Goal: Transaction & Acquisition: Purchase product/service

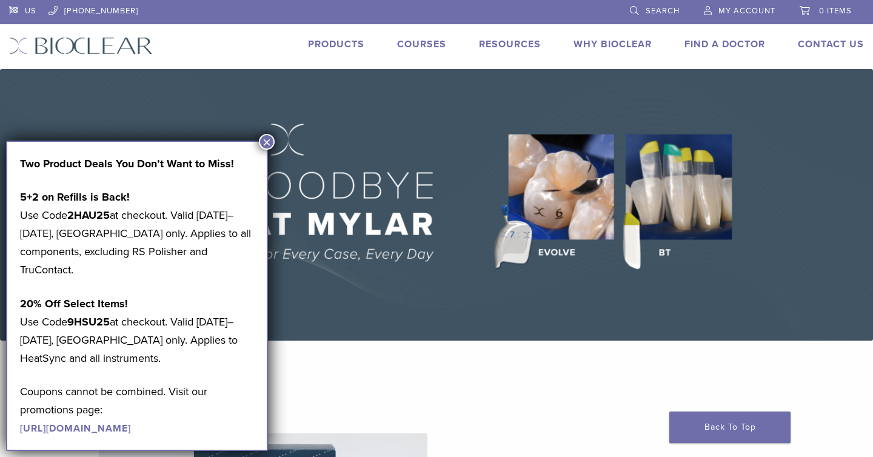
click at [353, 42] on link "Products" at bounding box center [336, 44] width 56 height 12
click at [269, 144] on button "×" at bounding box center [267, 142] width 16 height 16
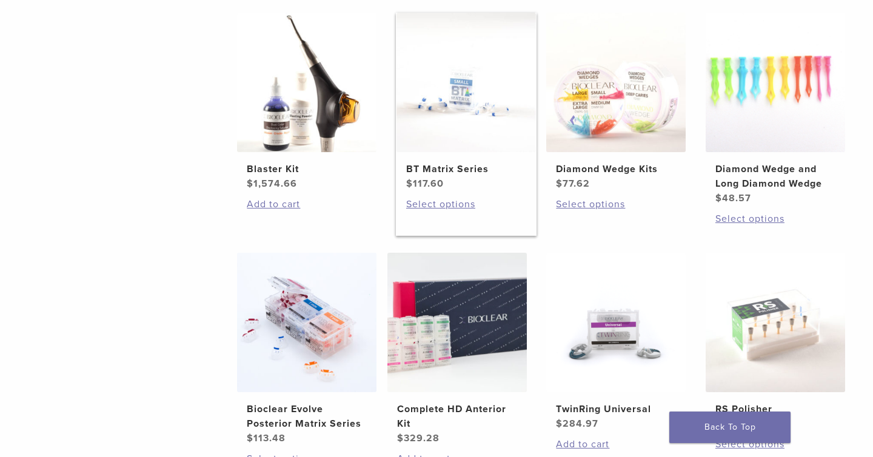
scroll to position [745, 0]
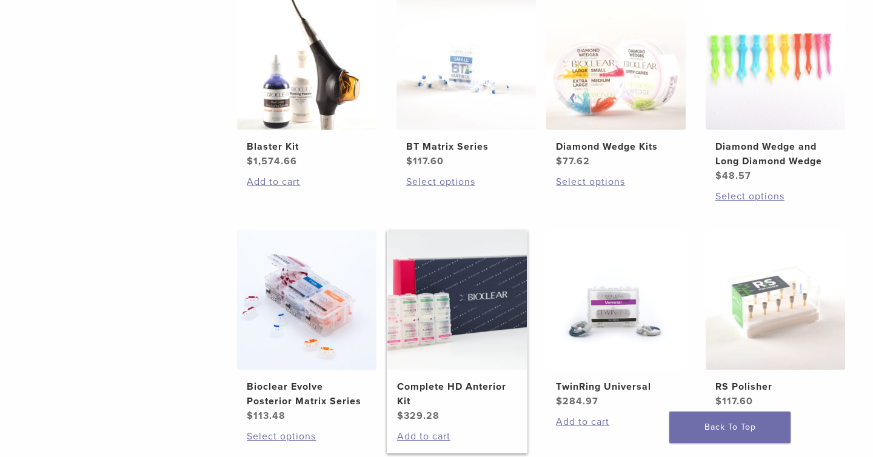
click at [457, 298] on img at bounding box center [456, 299] width 139 height 139
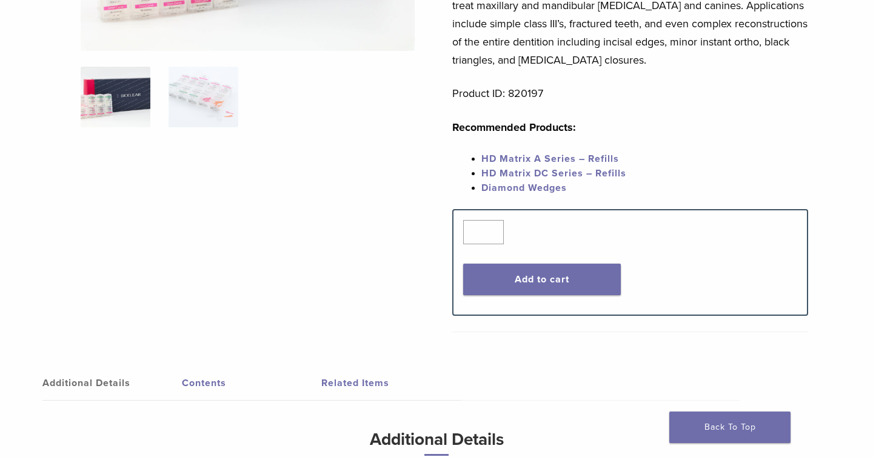
scroll to position [284, 0]
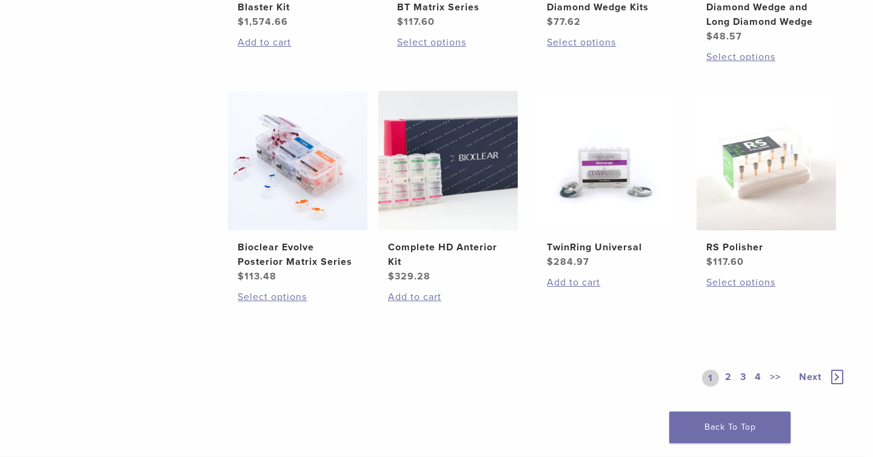
scroll to position [885, 9]
click at [278, 213] on img at bounding box center [297, 160] width 139 height 139
click at [493, 275] on span "$ 329.28" at bounding box center [448, 276] width 120 height 15
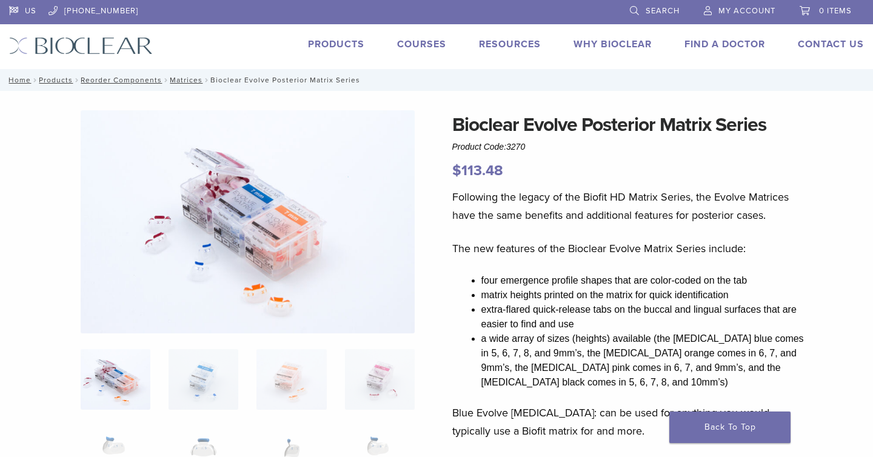
scroll to position [2, 0]
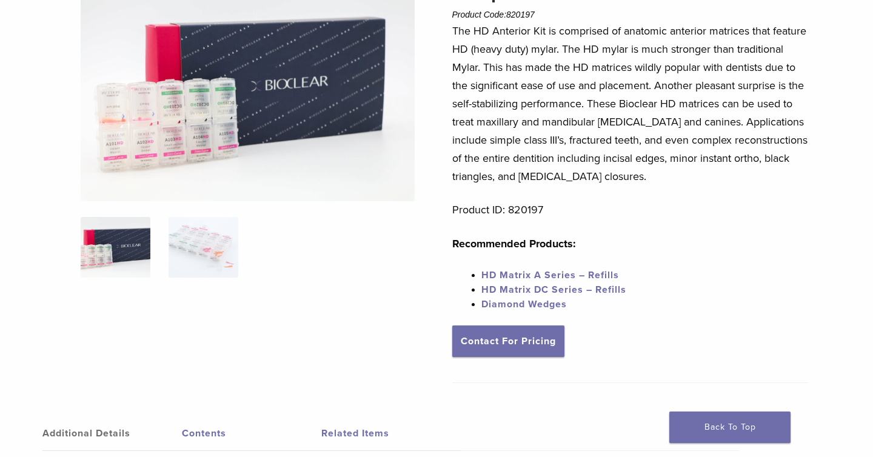
scroll to position [143, 0]
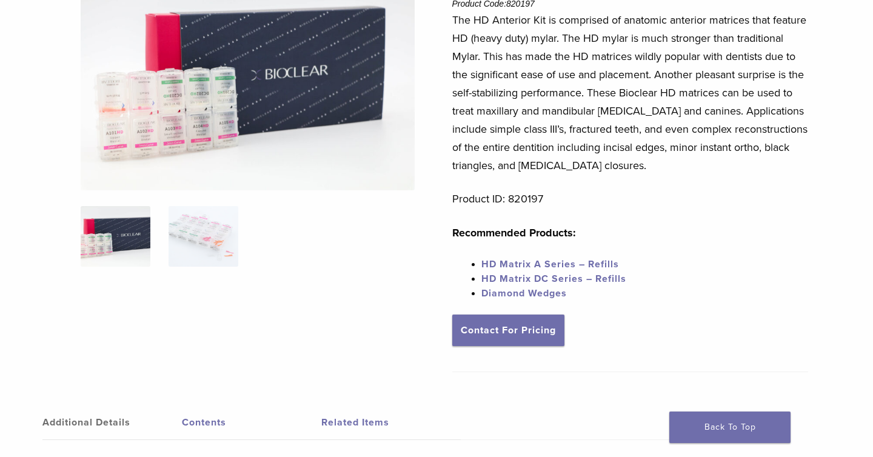
click at [563, 267] on link "HD Matrix A Series – Refills" at bounding box center [550, 264] width 138 height 12
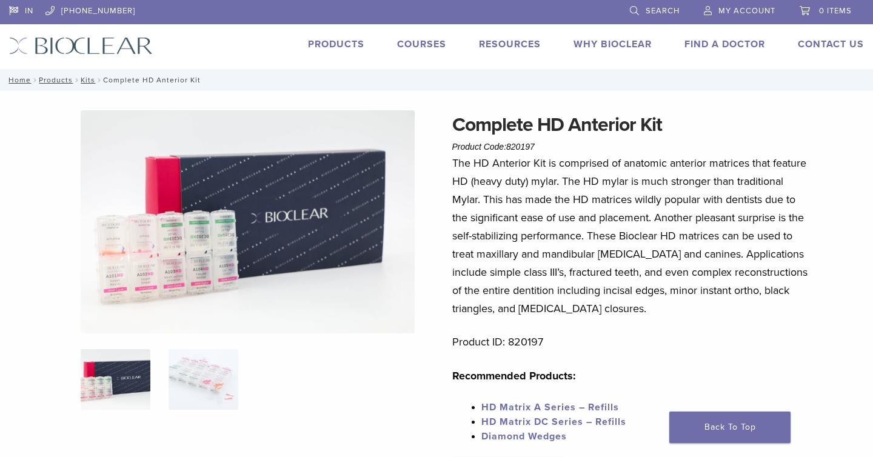
click at [518, 409] on link "HD Matrix A Series – Refills" at bounding box center [550, 407] width 138 height 12
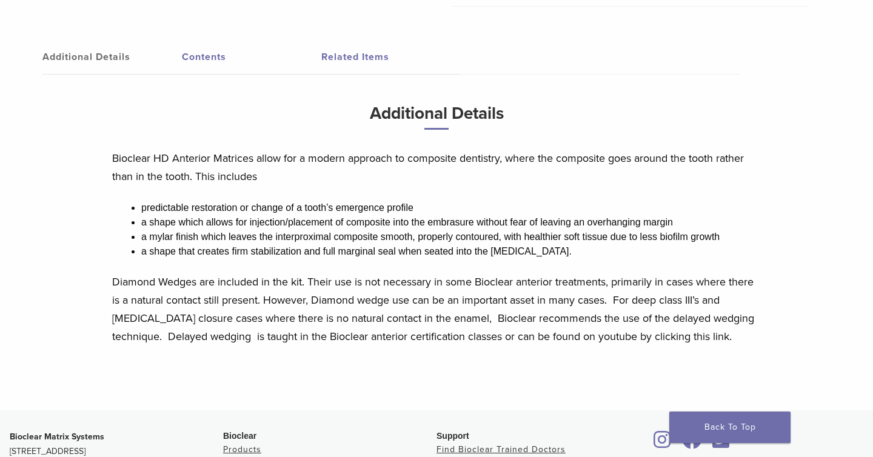
scroll to position [515, 0]
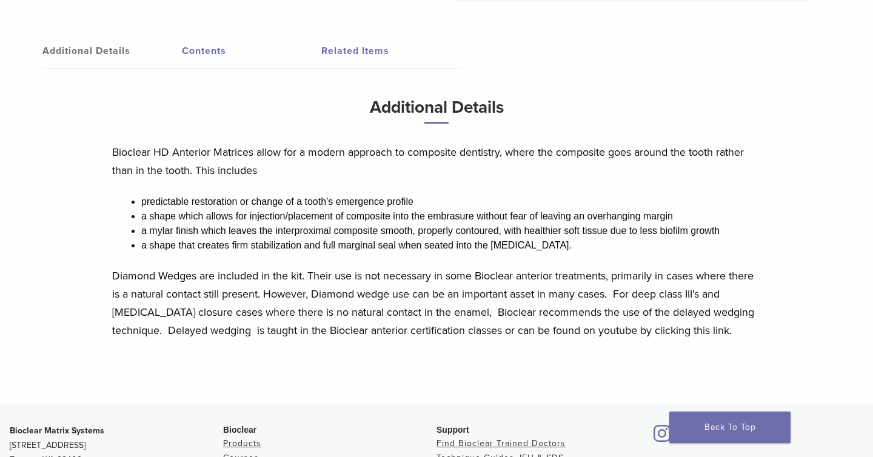
click at [214, 54] on link "Contents" at bounding box center [251, 51] width 139 height 34
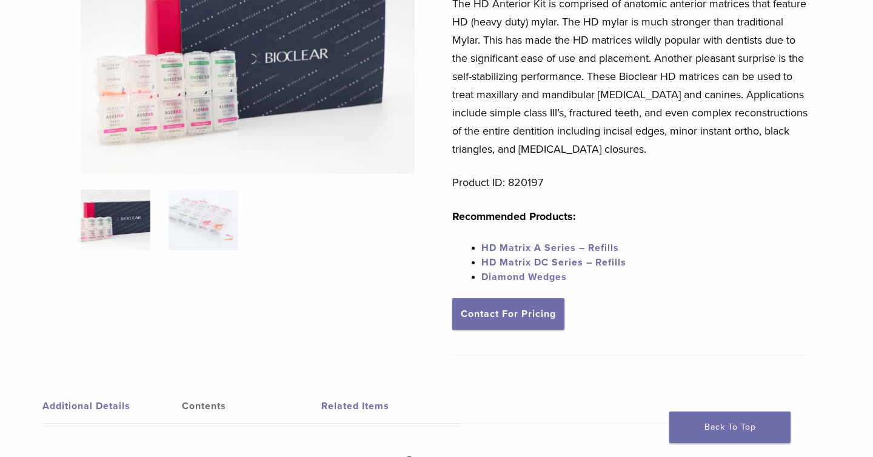
scroll to position [147, 0]
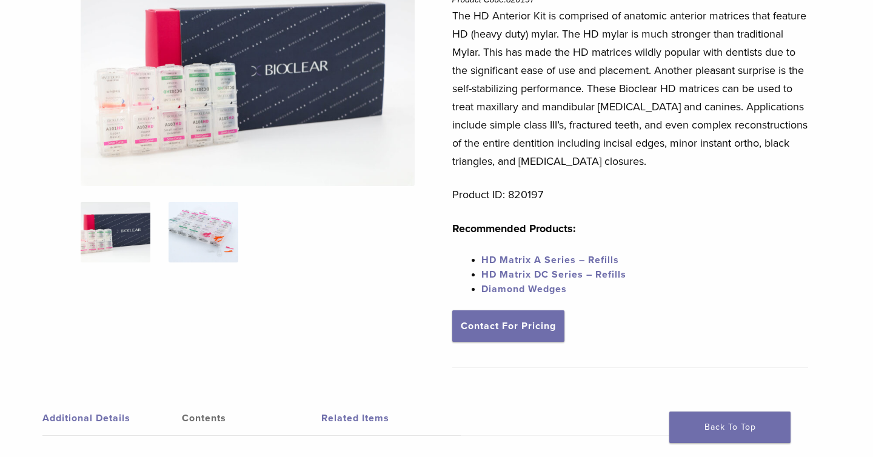
click at [180, 237] on img at bounding box center [204, 232] width 70 height 61
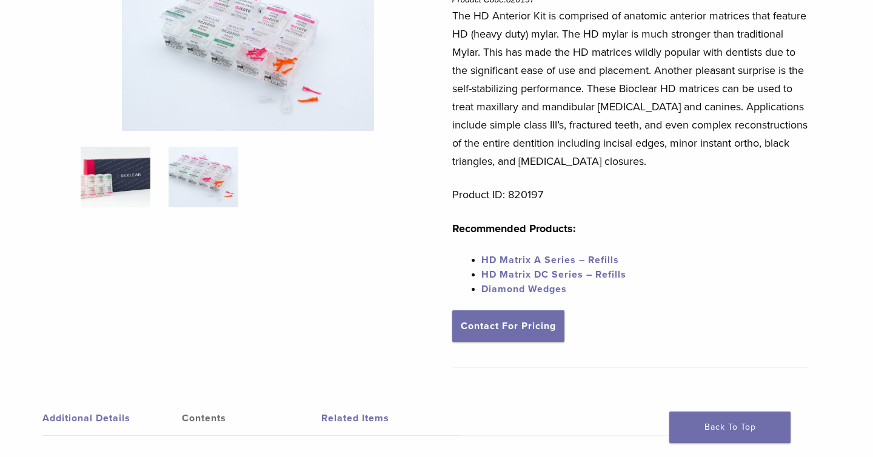
click at [141, 168] on img at bounding box center [116, 177] width 70 height 61
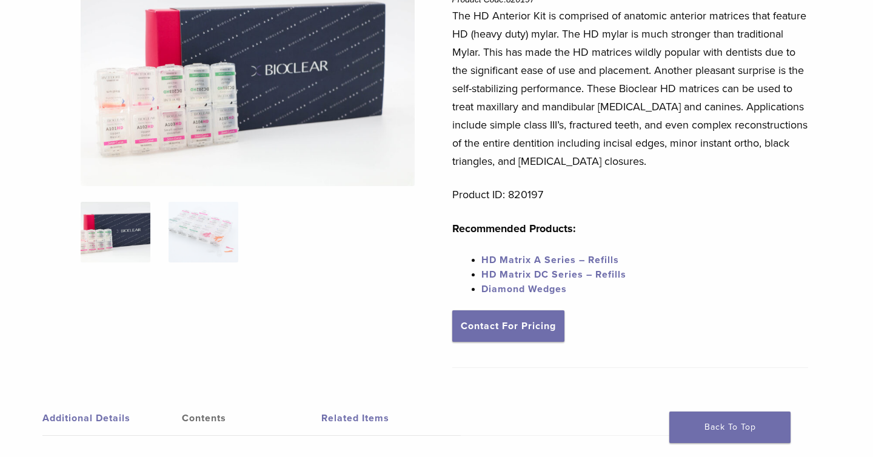
click at [187, 69] on img at bounding box center [248, 74] width 335 height 223
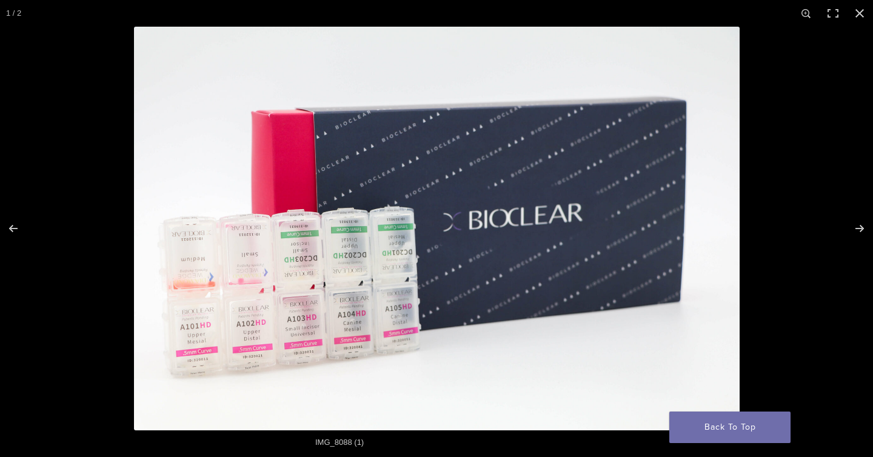
click at [292, 273] on img at bounding box center [437, 229] width 606 height 404
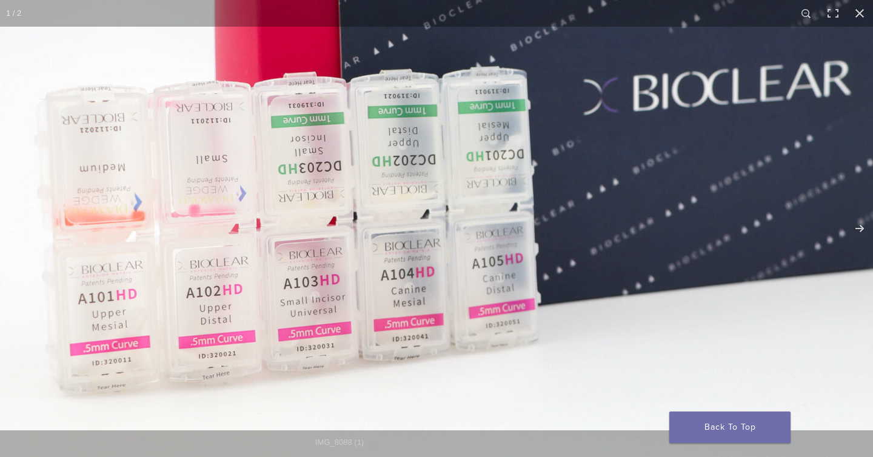
click at [310, 229] on img at bounding box center [571, 109] width 1164 height 776
click at [33, 274] on img at bounding box center [571, 109] width 1164 height 776
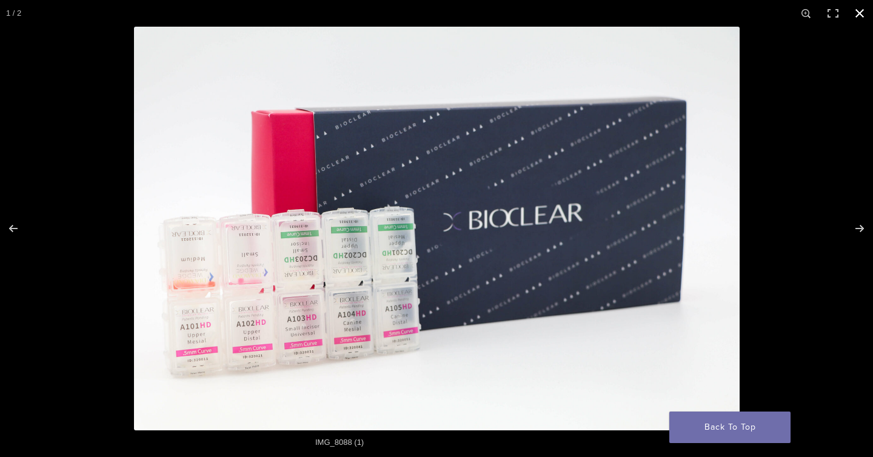
click at [865, 12] on button "Close (Esc)" at bounding box center [859, 13] width 27 height 27
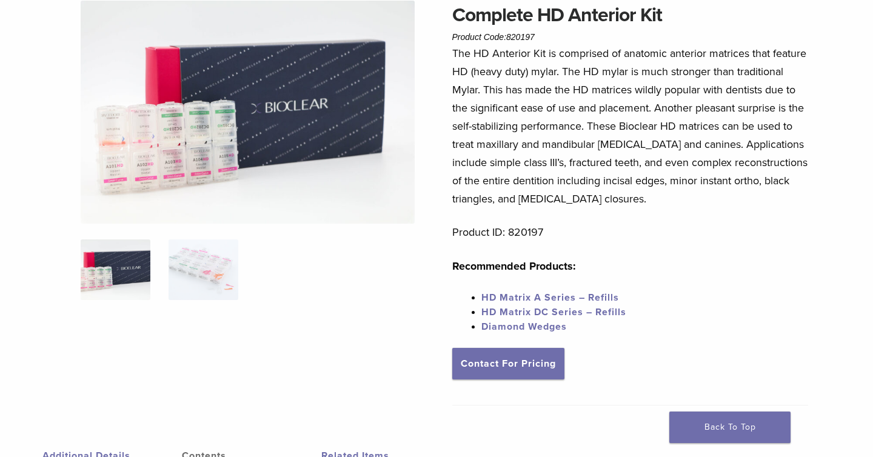
scroll to position [0, 0]
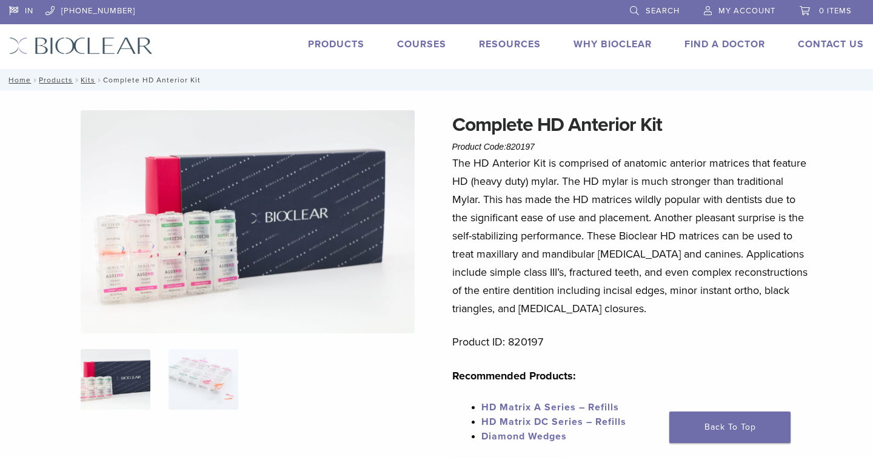
click at [343, 45] on link "Products" at bounding box center [336, 44] width 56 height 12
click at [353, 44] on link "Products" at bounding box center [336, 44] width 56 height 12
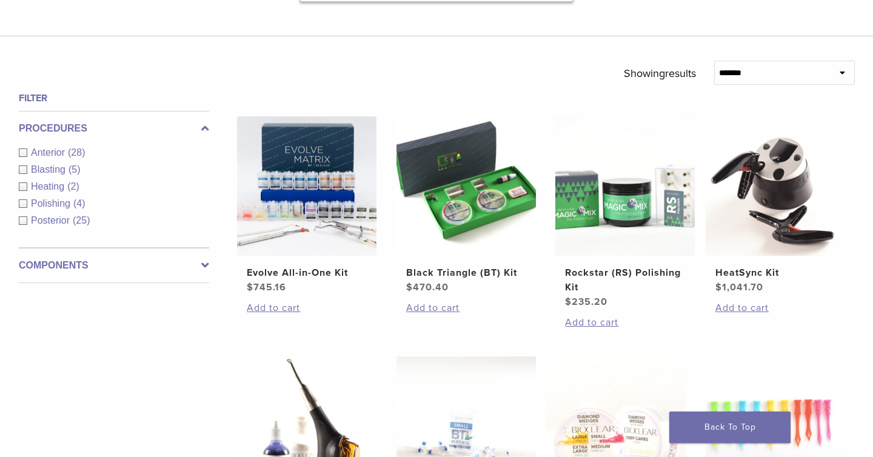
scroll to position [380, 0]
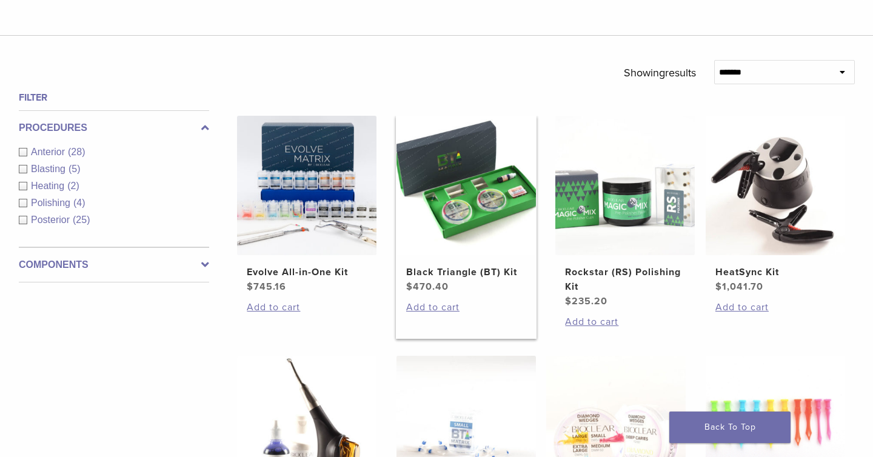
click at [478, 226] on img at bounding box center [465, 185] width 139 height 139
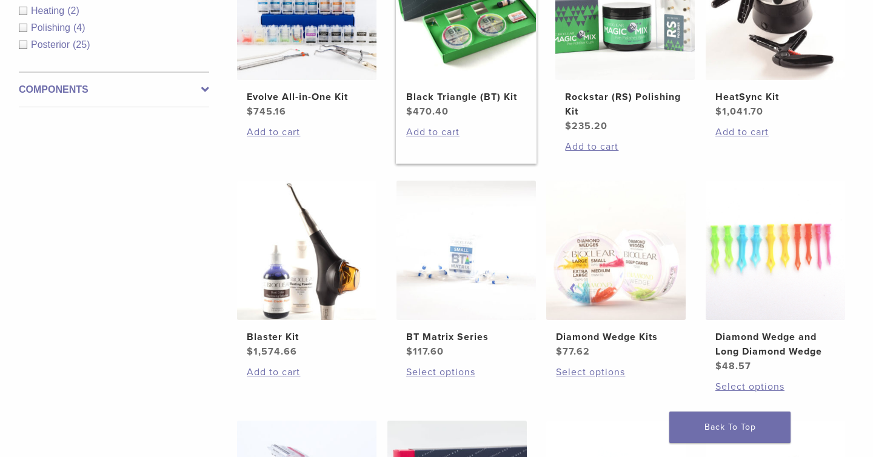
scroll to position [559, 0]
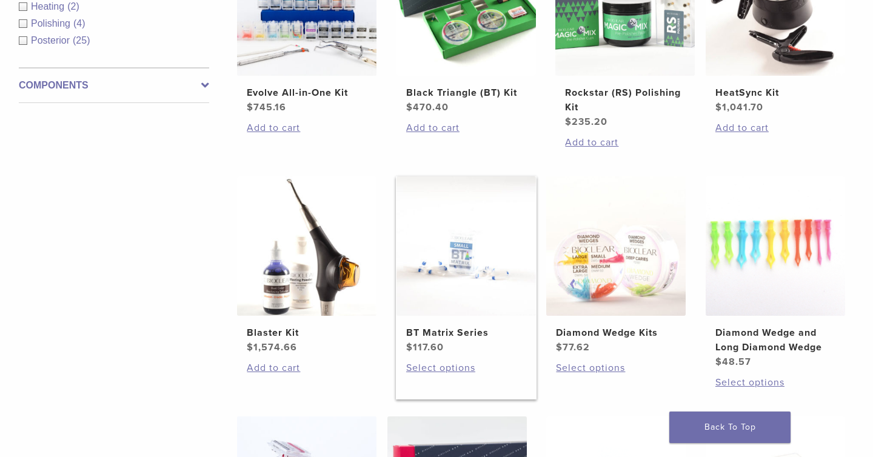
click at [460, 280] on img at bounding box center [465, 245] width 139 height 139
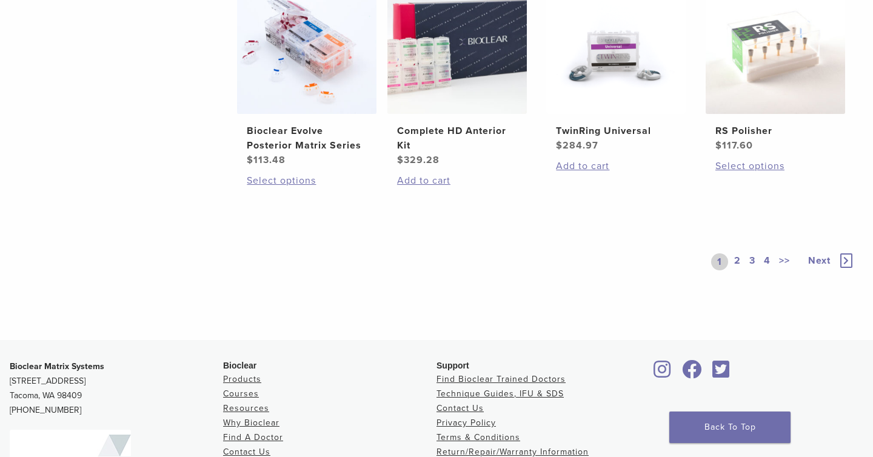
scroll to position [1003, 0]
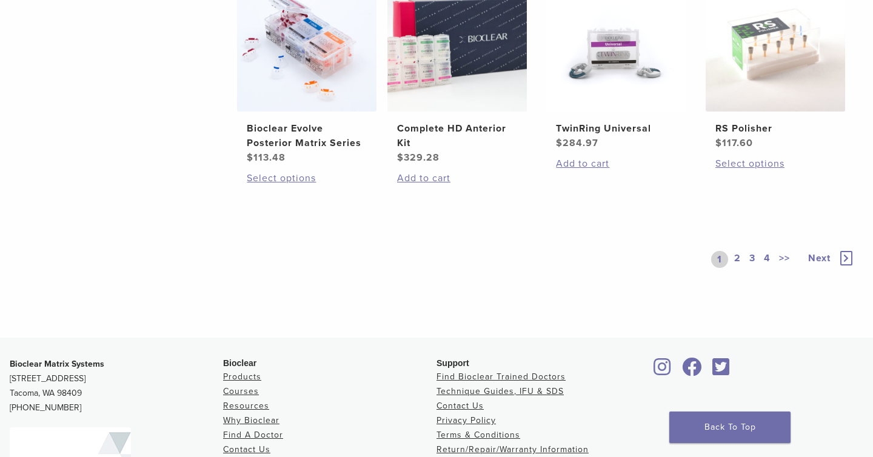
click at [735, 255] on link "2" at bounding box center [738, 259] width 12 height 17
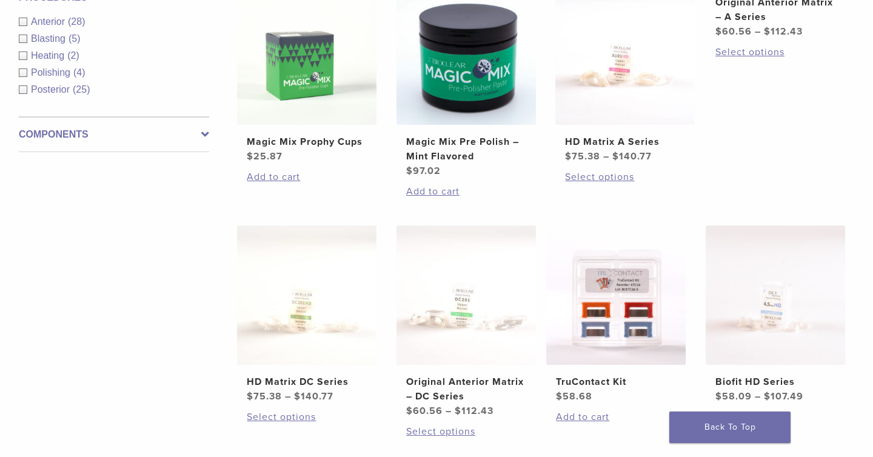
scroll to position [507, 0]
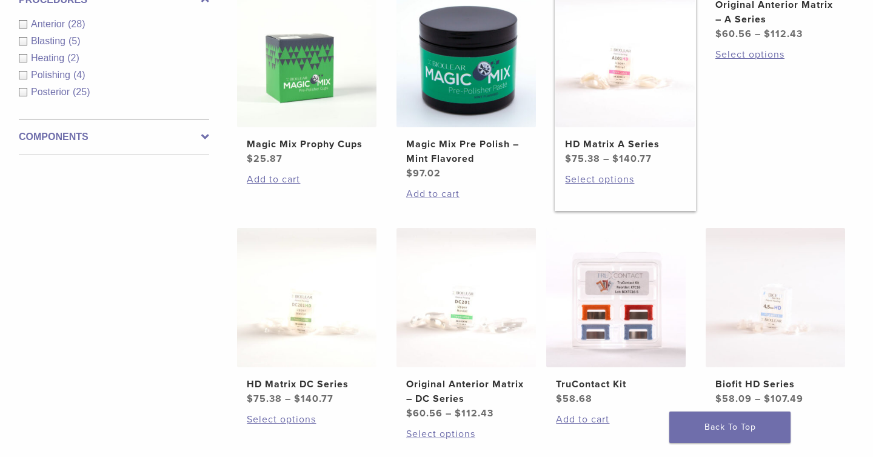
click at [615, 82] on img at bounding box center [624, 57] width 139 height 139
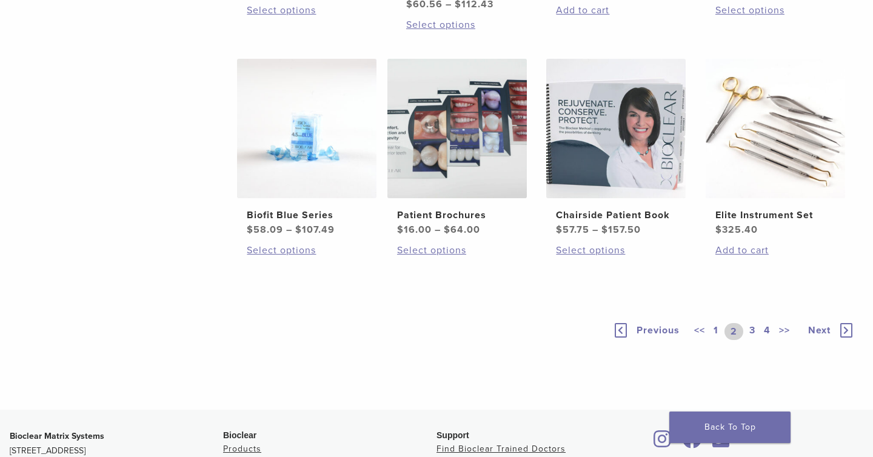
scroll to position [920, 0]
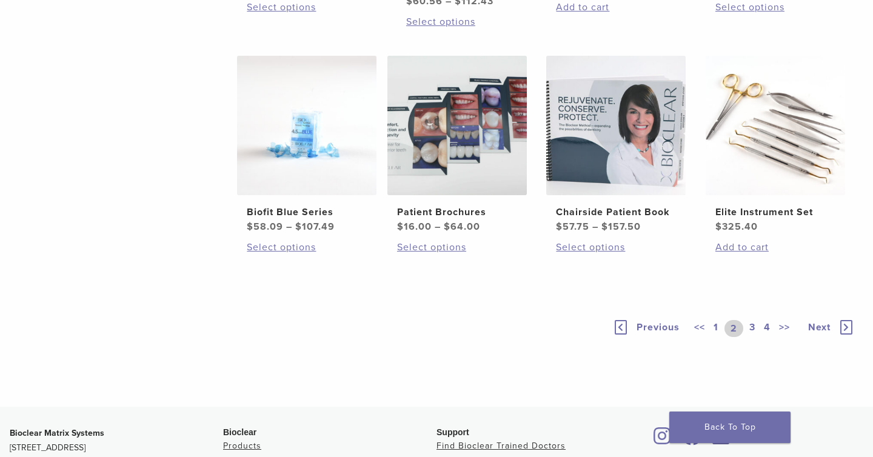
click at [754, 330] on link "3" at bounding box center [752, 328] width 11 height 17
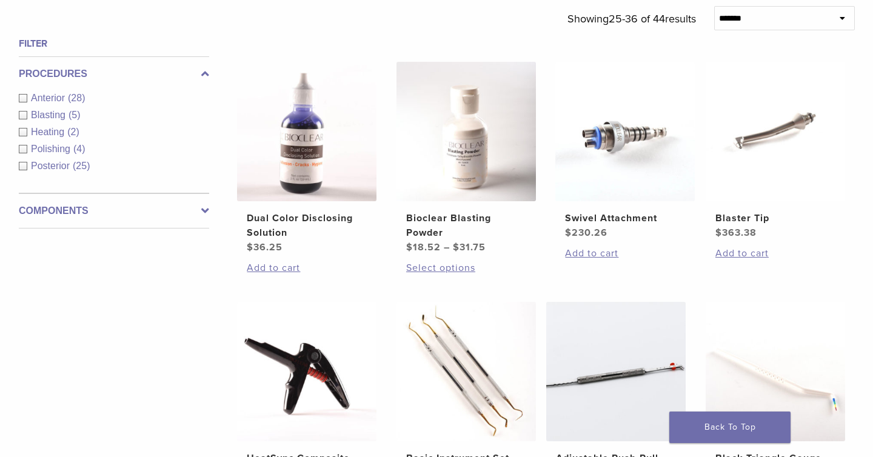
scroll to position [432, 0]
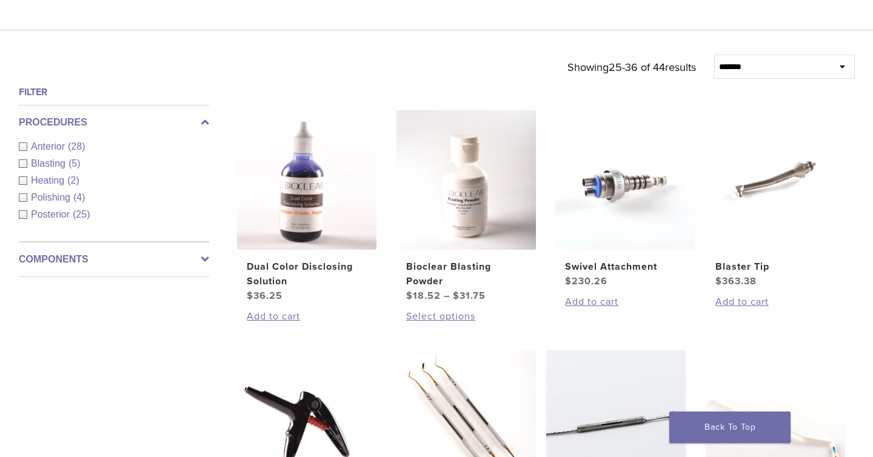
scroll to position [920, 0]
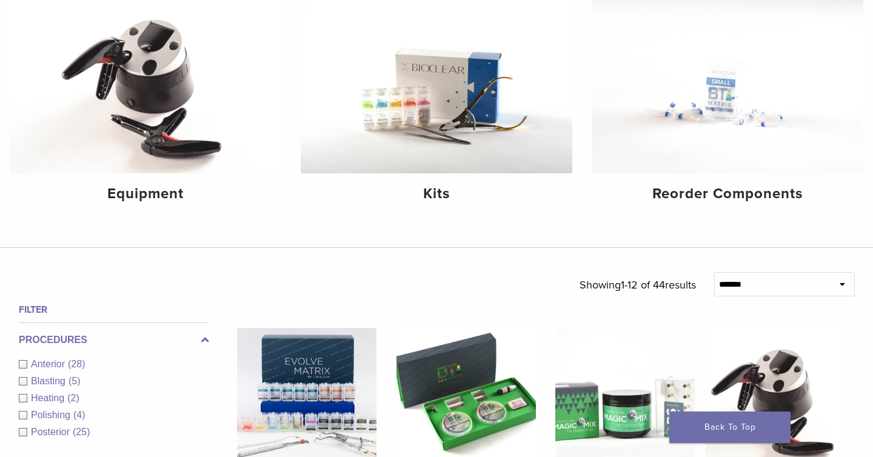
scroll to position [170, 0]
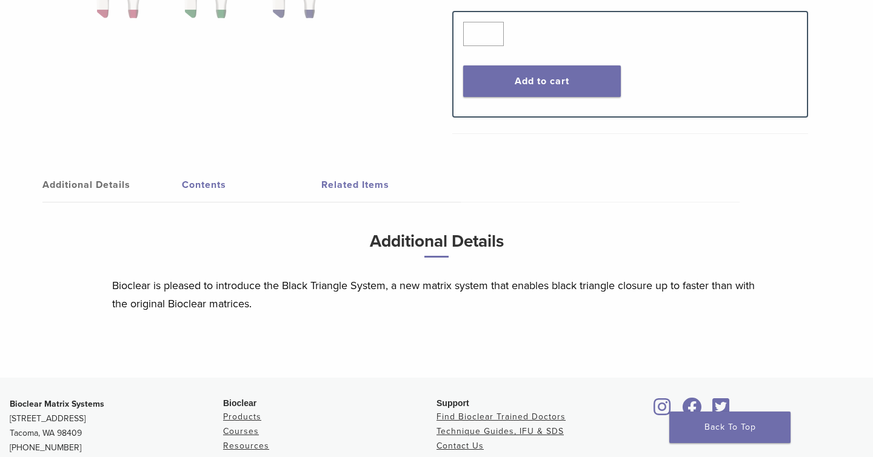
scroll to position [654, 0]
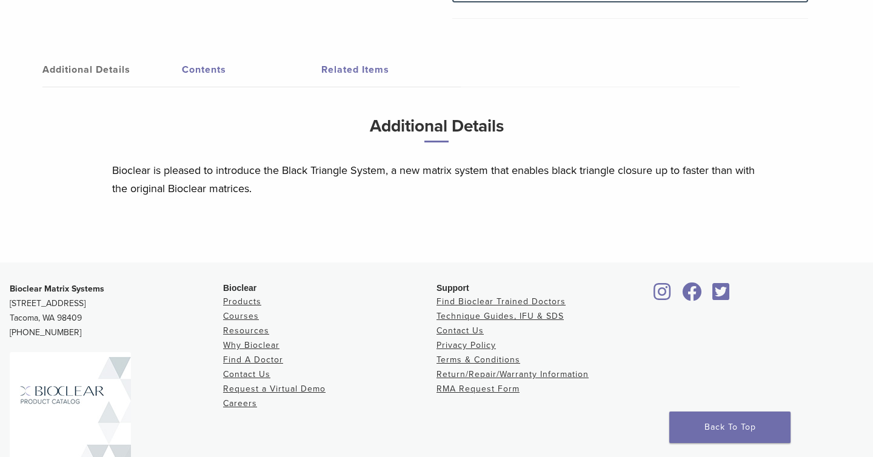
click at [215, 72] on link "Contents" at bounding box center [251, 70] width 139 height 34
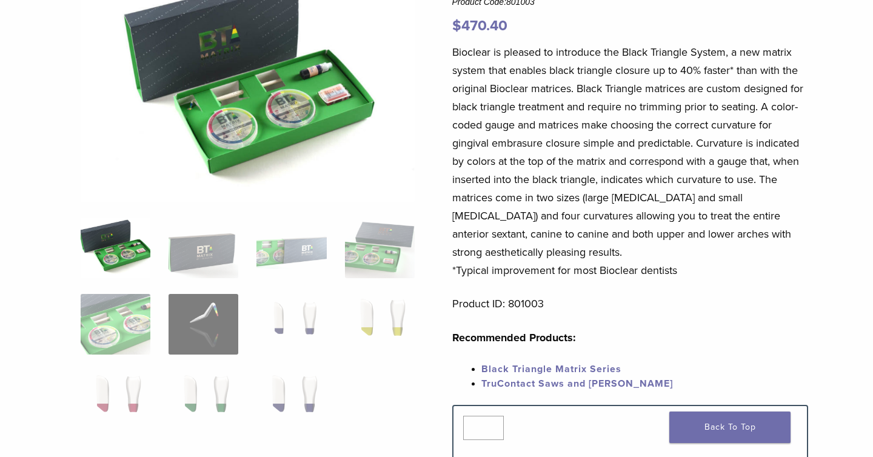
scroll to position [146, 0]
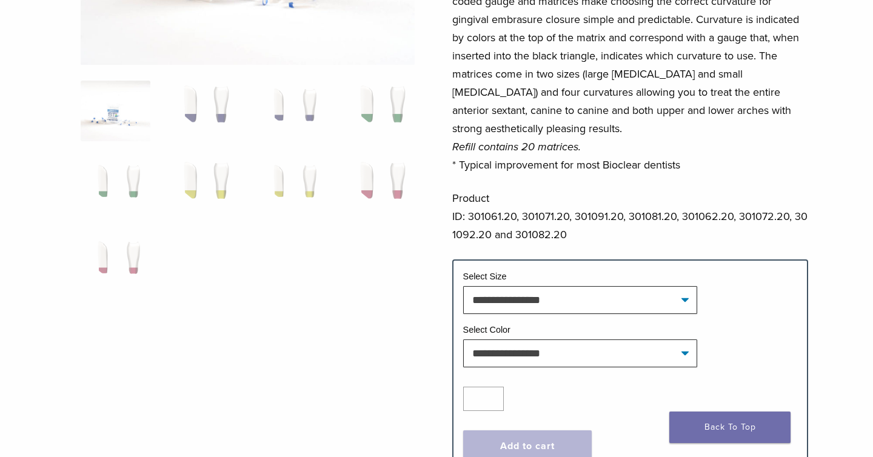
scroll to position [272, 0]
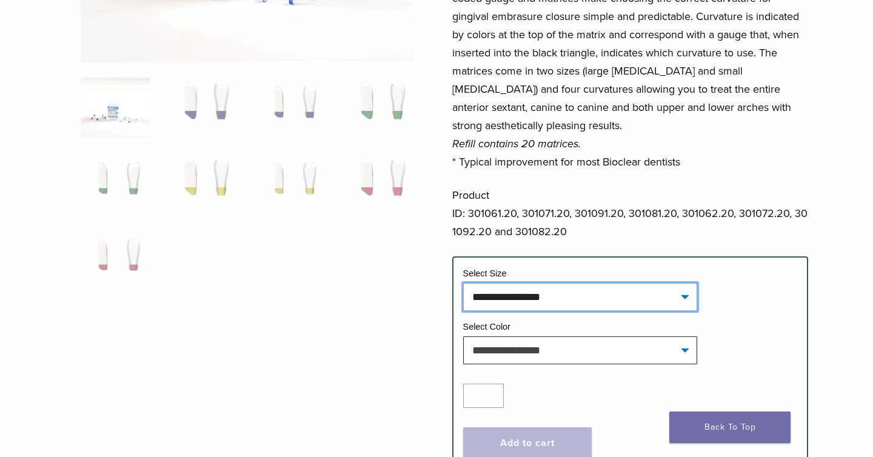
click at [490, 295] on select "**********" at bounding box center [580, 297] width 234 height 28
select select "*****"
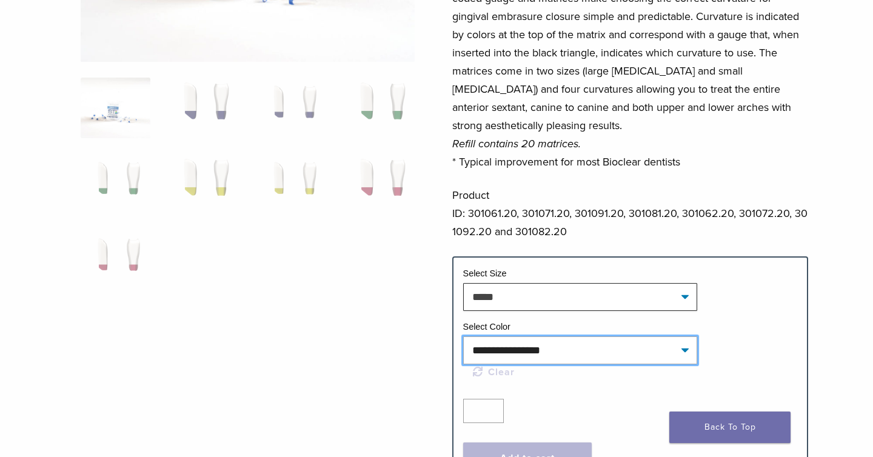
click at [503, 351] on select "**********" at bounding box center [580, 350] width 234 height 28
select select "****"
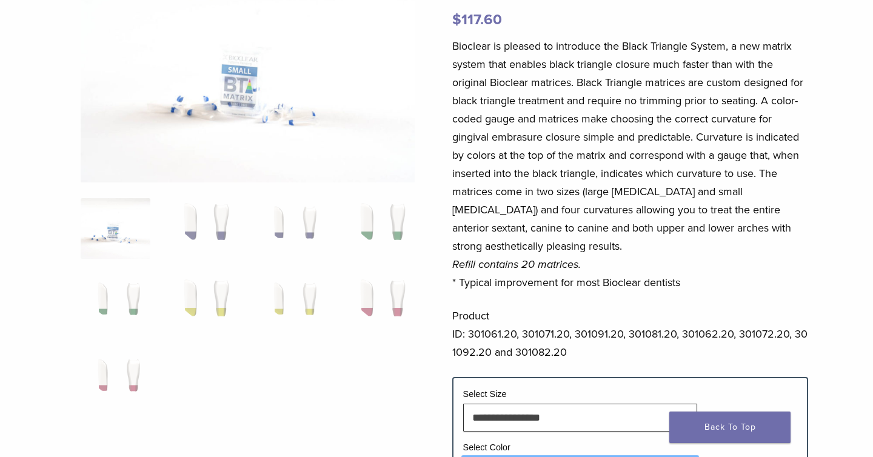
scroll to position [150, 0]
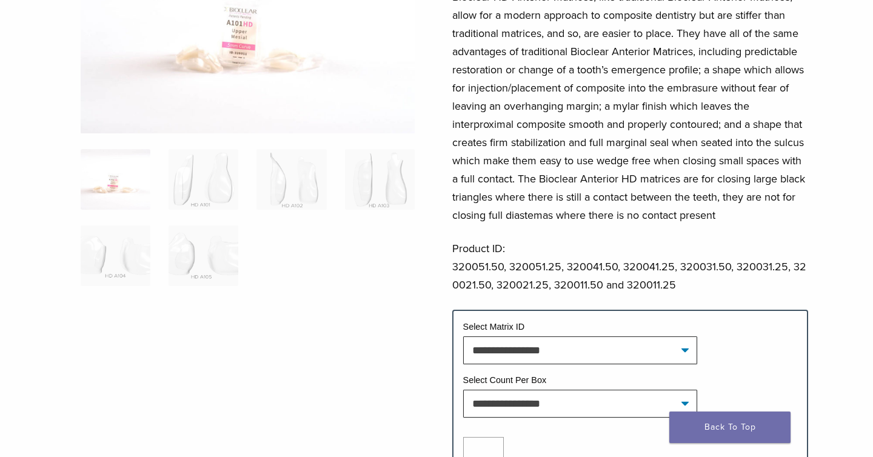
scroll to position [197, 0]
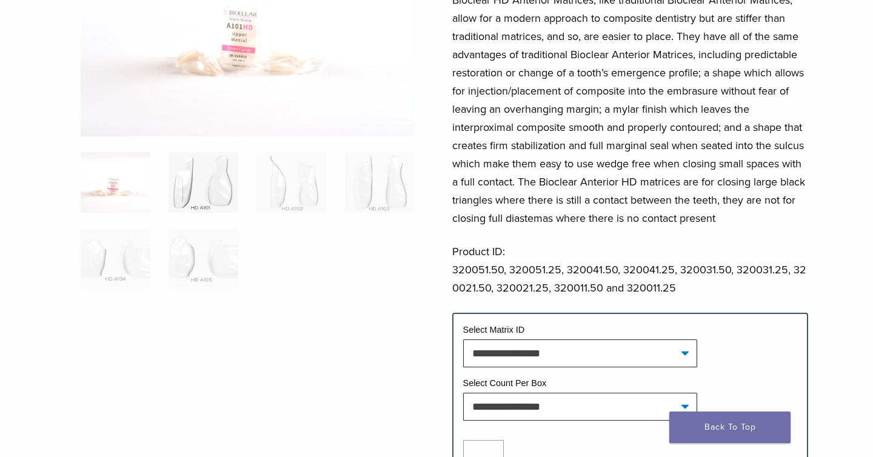
click at [205, 195] on img at bounding box center [204, 182] width 70 height 61
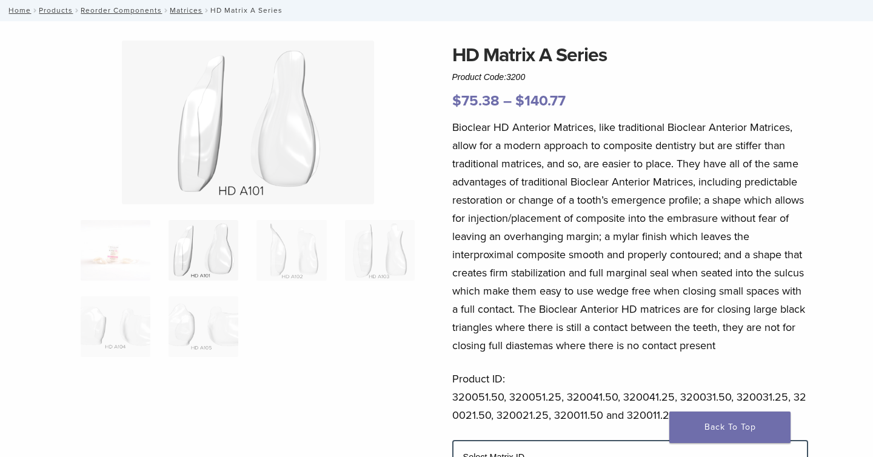
scroll to position [68, 0]
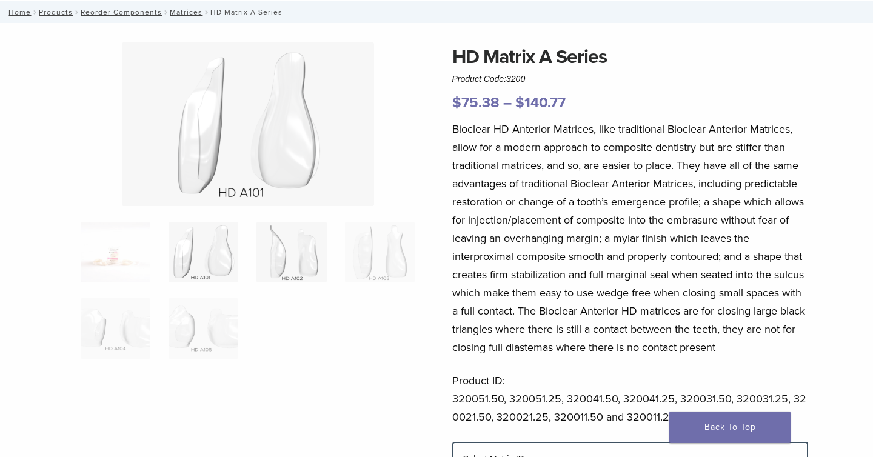
click at [290, 259] on img at bounding box center [291, 252] width 70 height 61
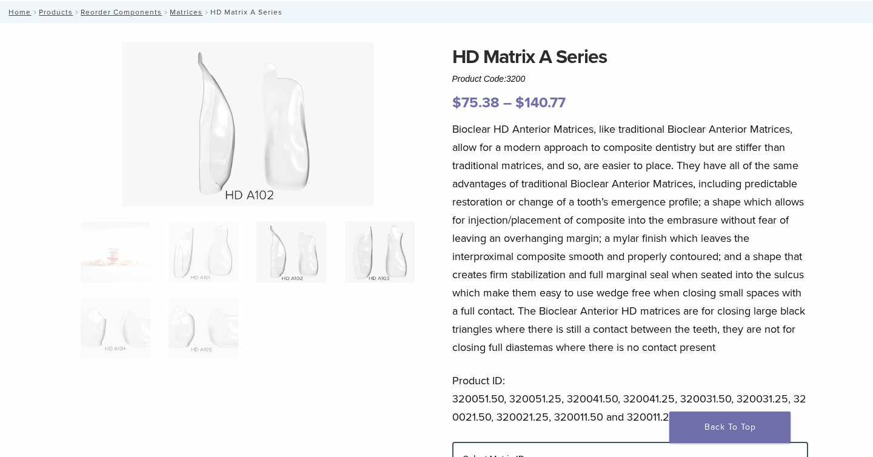
click at [395, 273] on img at bounding box center [380, 252] width 70 height 61
click at [230, 333] on img at bounding box center [204, 328] width 70 height 61
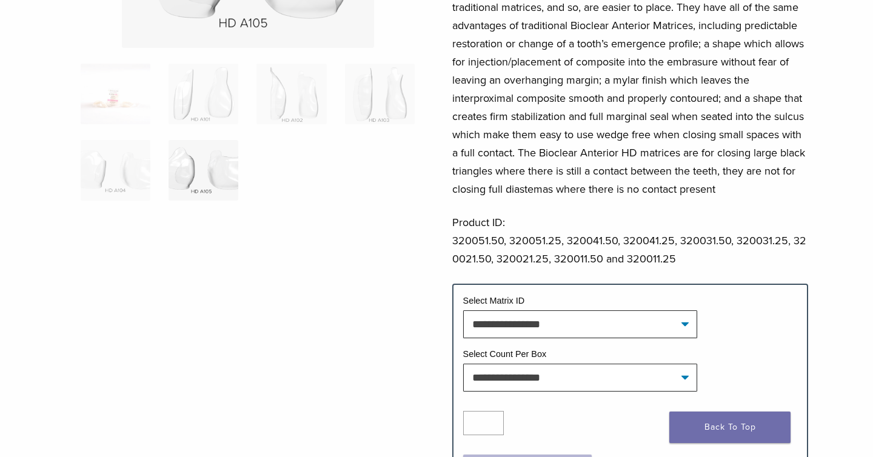
scroll to position [286, 0]
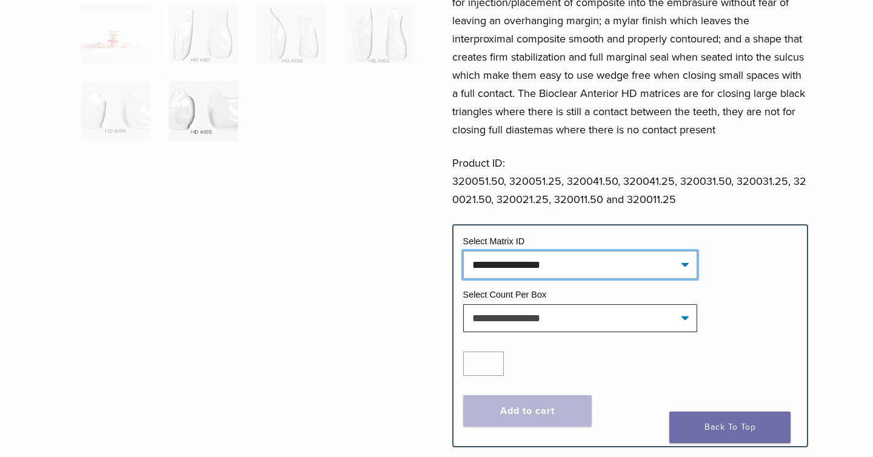
click at [530, 267] on select "**********" at bounding box center [580, 265] width 234 height 28
select select "*******"
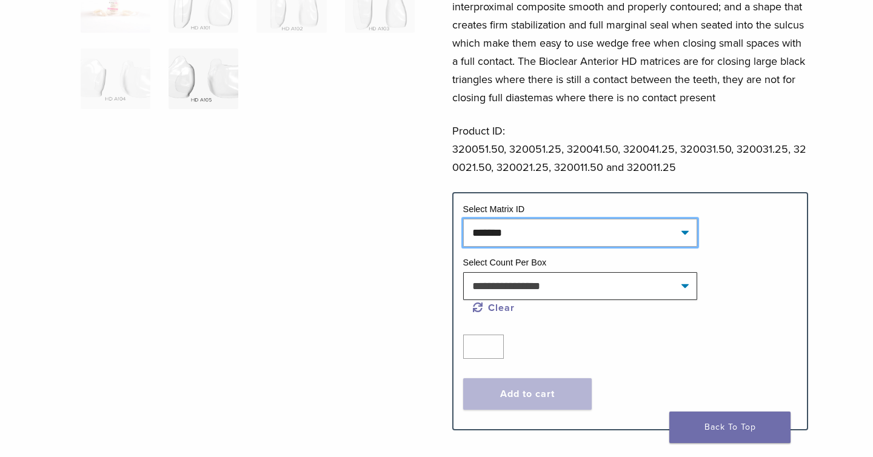
scroll to position [320, 0]
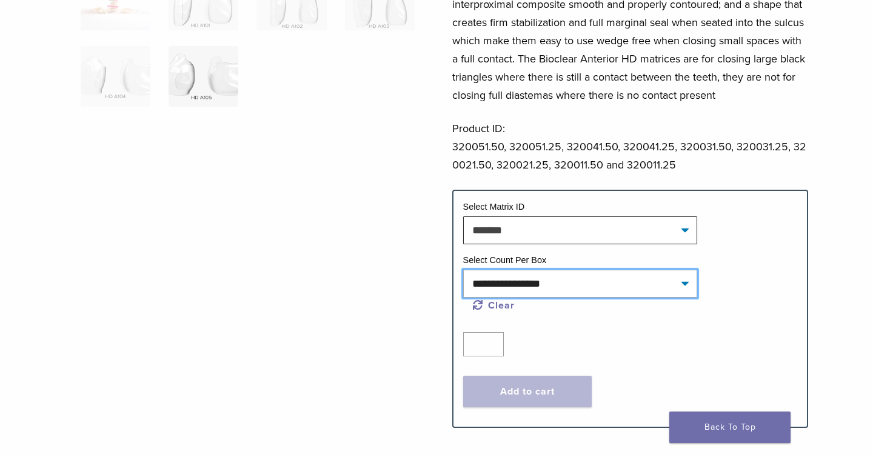
click at [535, 287] on select "**********" at bounding box center [580, 284] width 234 height 28
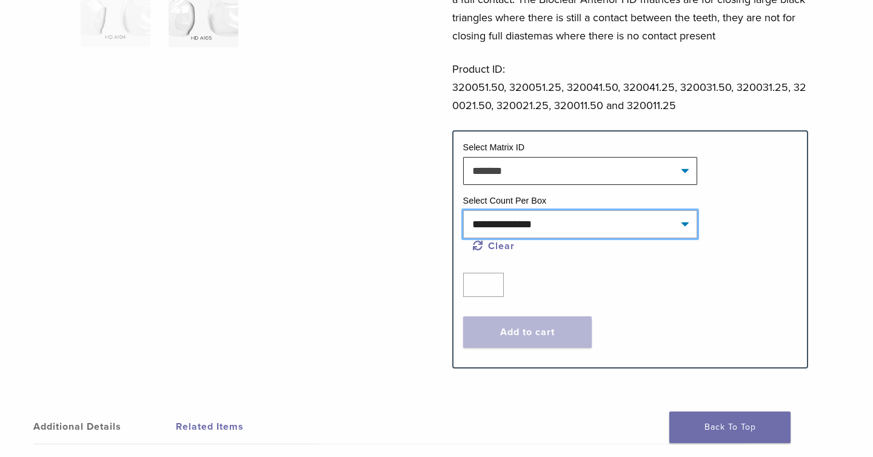
select select "*****"
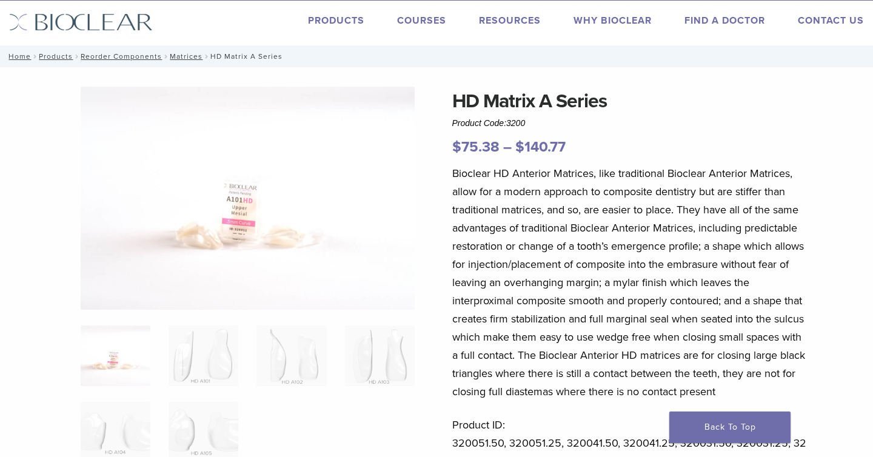
scroll to position [0, 0]
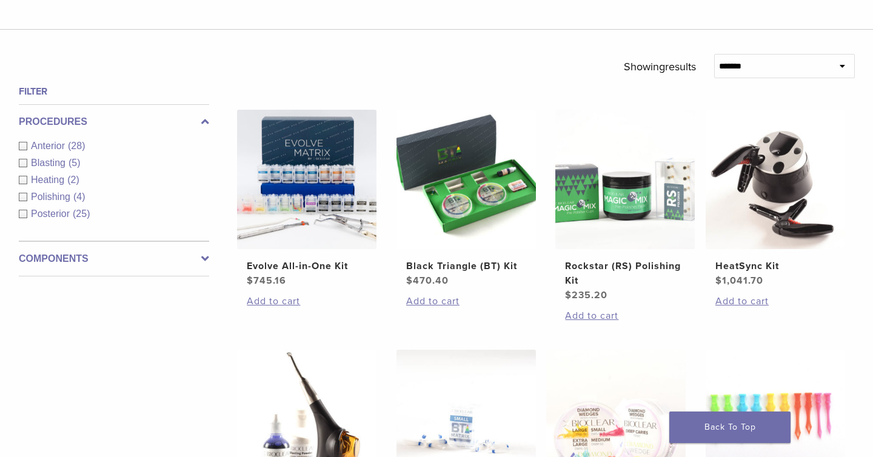
scroll to position [387, 0]
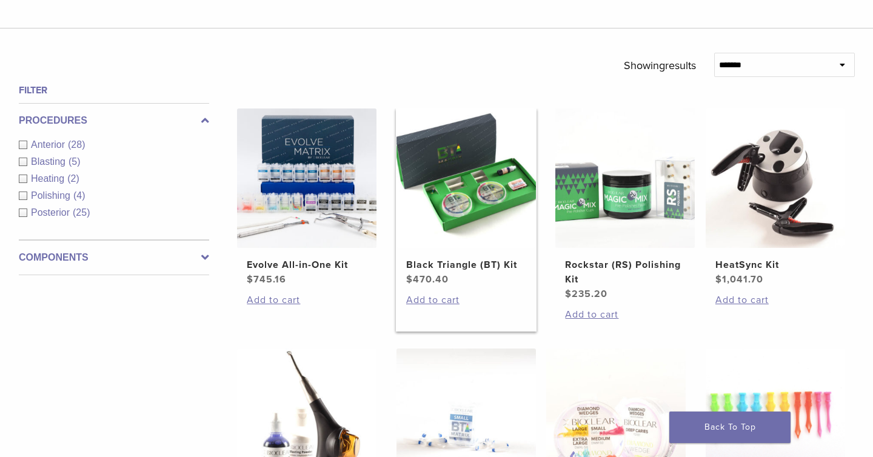
click at [471, 196] on img at bounding box center [465, 178] width 139 height 139
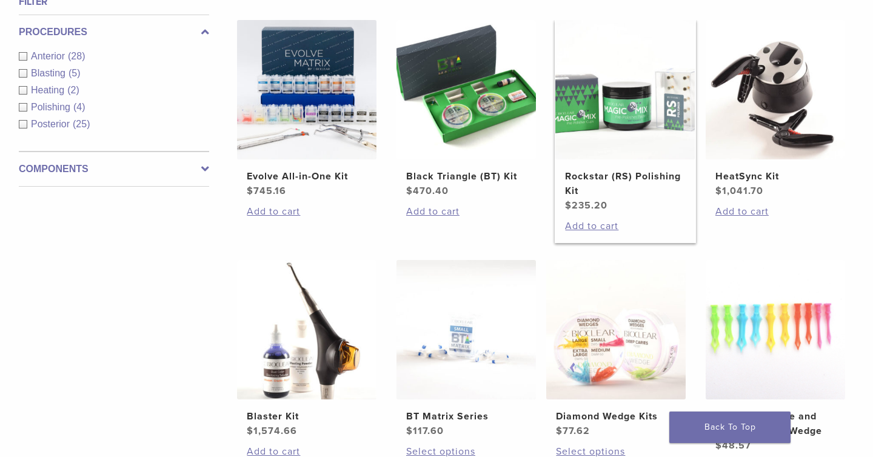
scroll to position [478, 0]
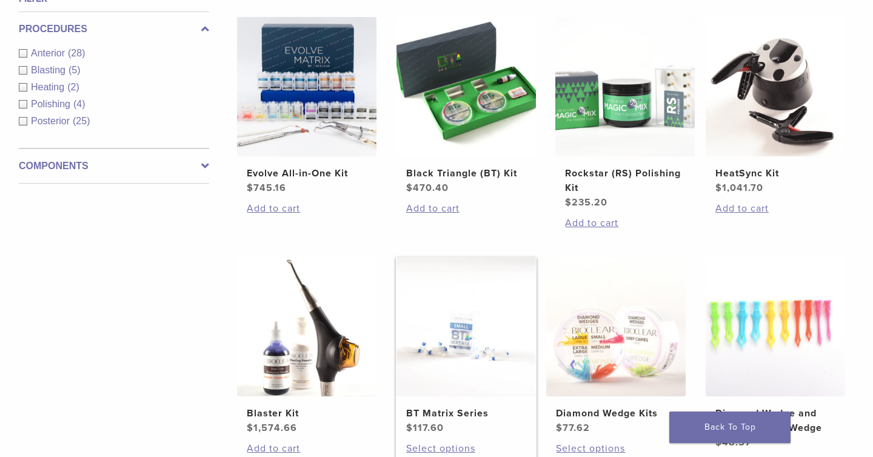
click at [453, 340] on img at bounding box center [465, 326] width 139 height 139
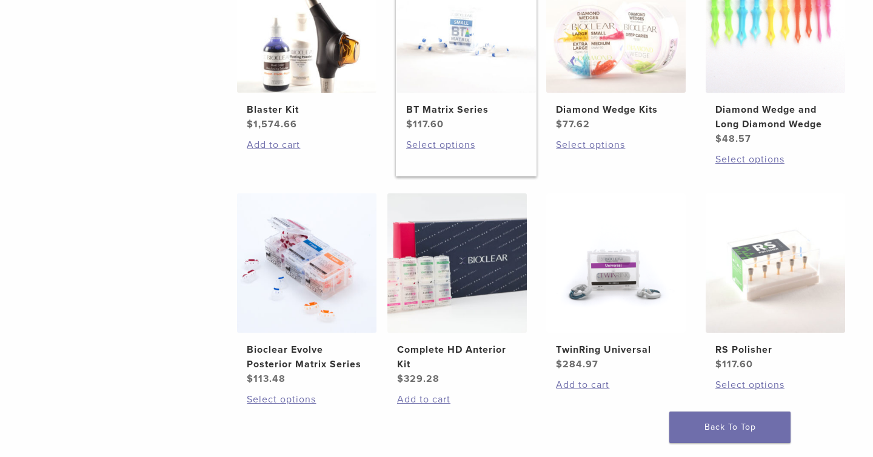
scroll to position [796, 0]
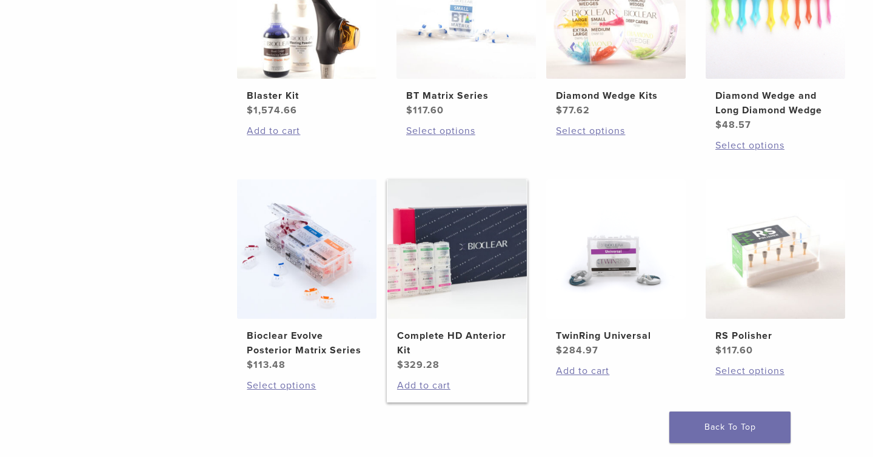
click at [448, 301] on img at bounding box center [456, 248] width 139 height 139
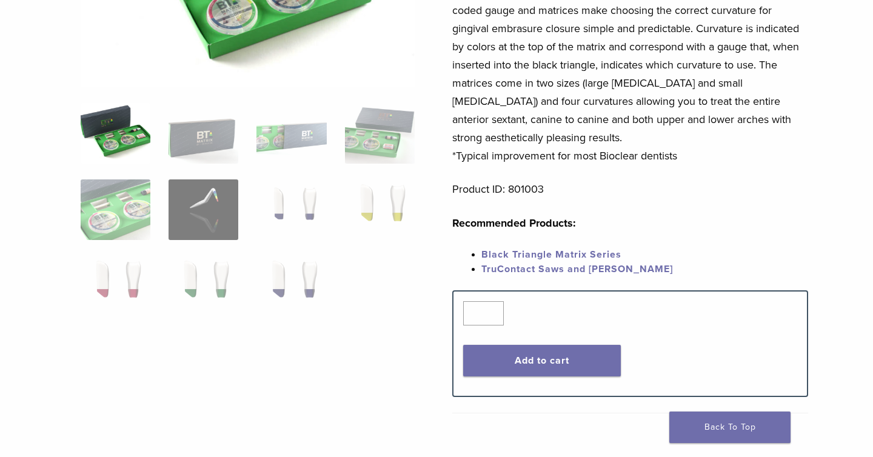
scroll to position [278, 0]
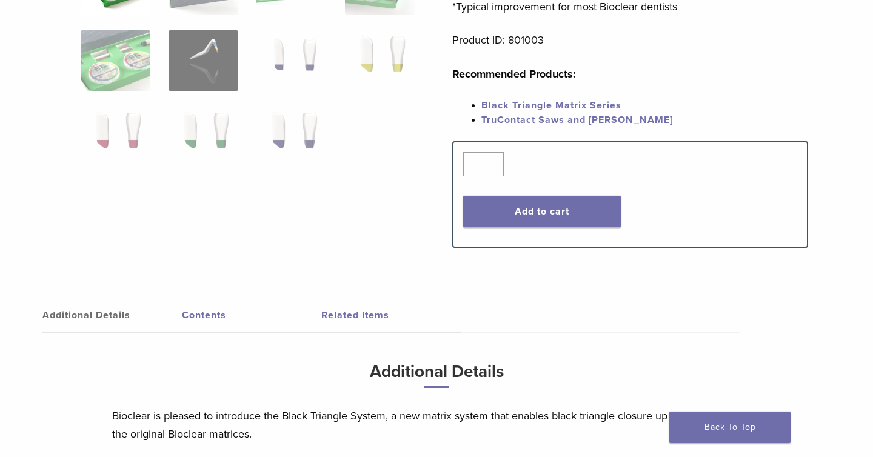
click at [214, 318] on link "Contents" at bounding box center [251, 315] width 139 height 34
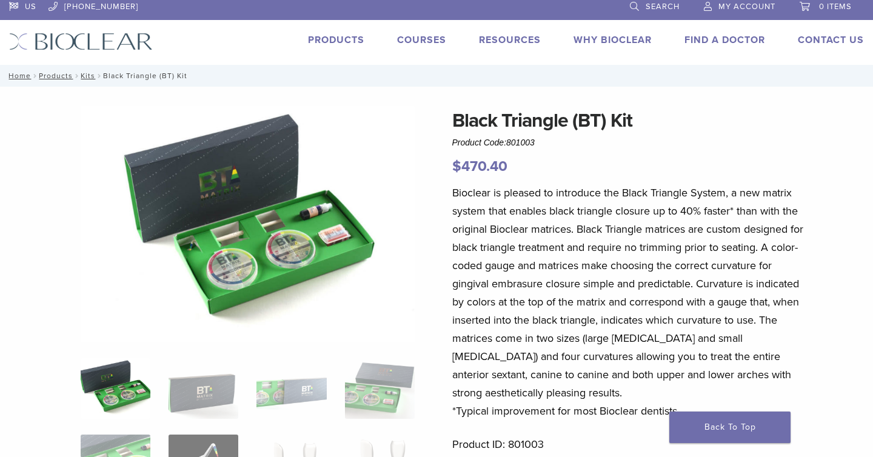
scroll to position [5, 0]
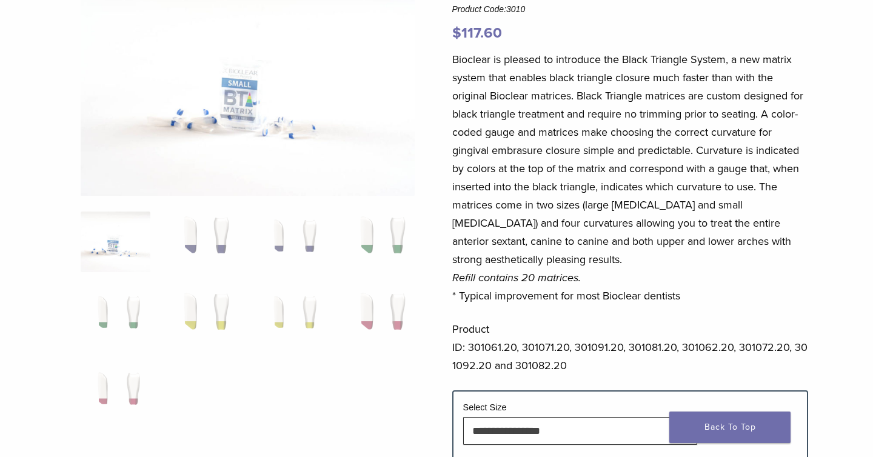
scroll to position [144, 0]
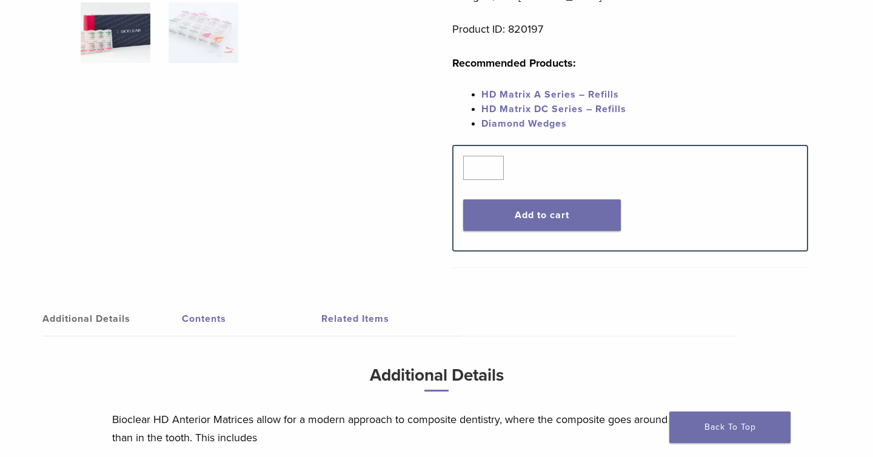
scroll to position [355, 0]
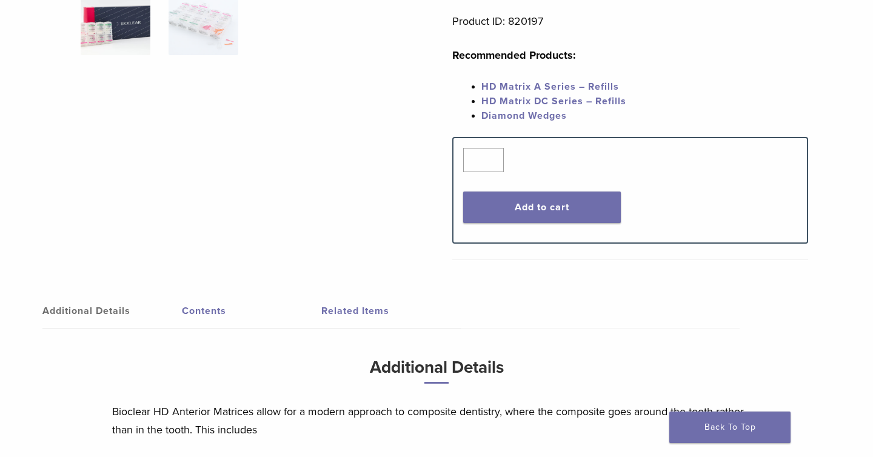
click at [198, 311] on link "Contents" at bounding box center [251, 311] width 139 height 34
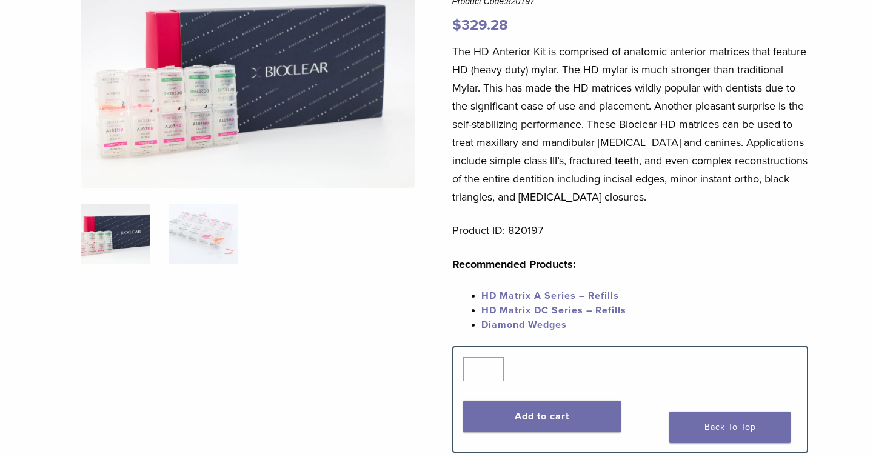
scroll to position [141, 0]
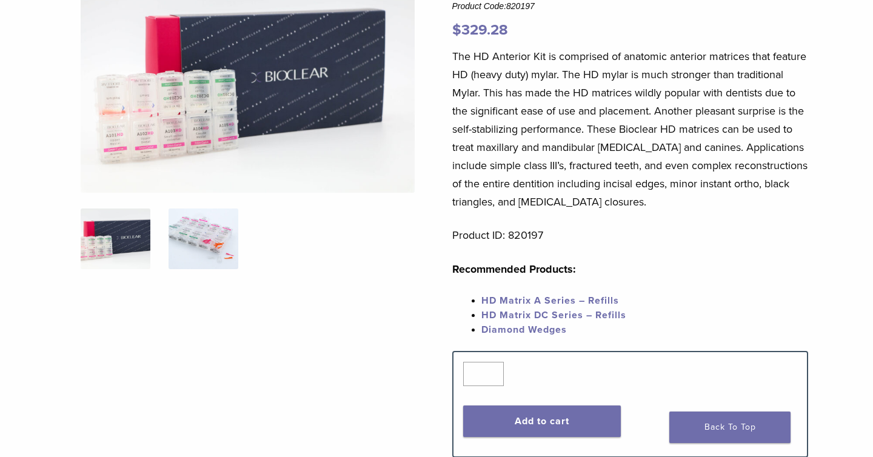
click at [195, 237] on img at bounding box center [204, 239] width 70 height 61
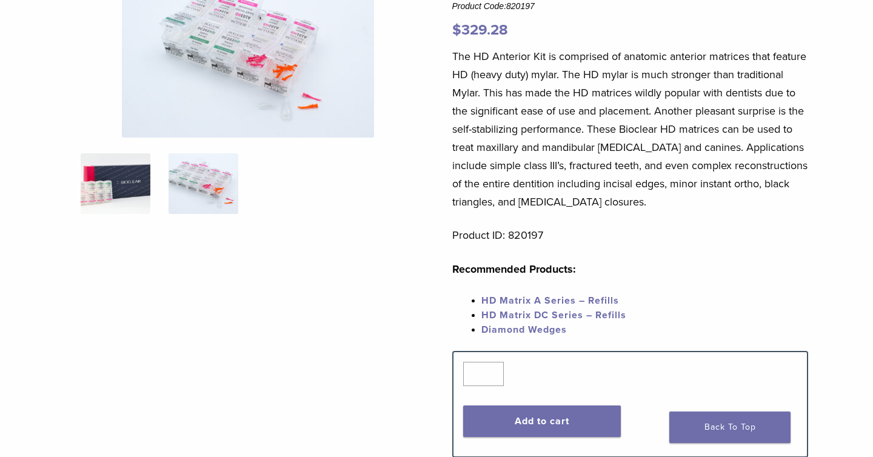
click at [135, 179] on img at bounding box center [116, 183] width 70 height 61
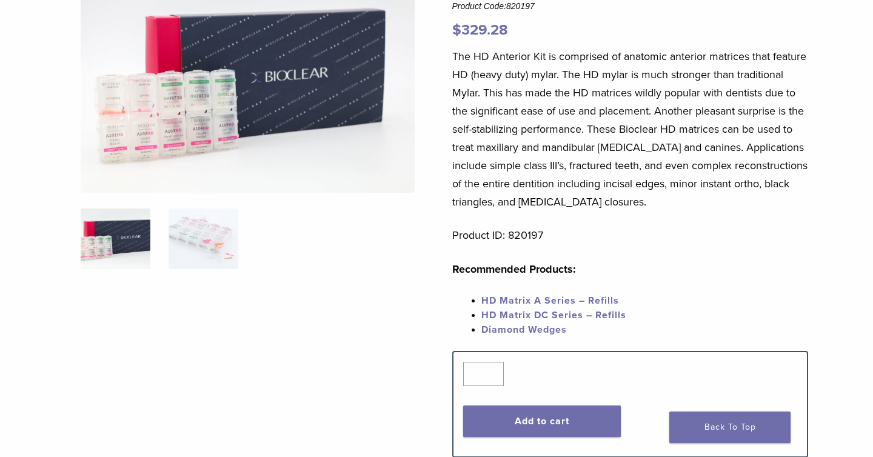
click at [217, 91] on img at bounding box center [248, 81] width 335 height 223
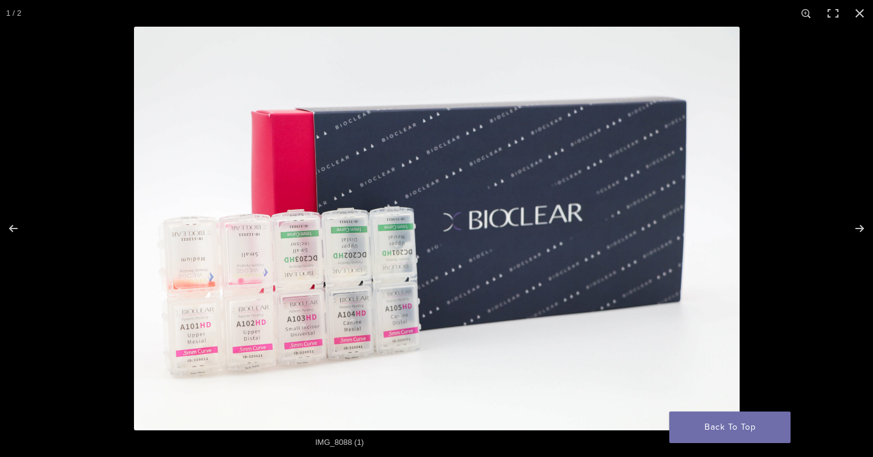
click at [297, 243] on img at bounding box center [437, 229] width 606 height 404
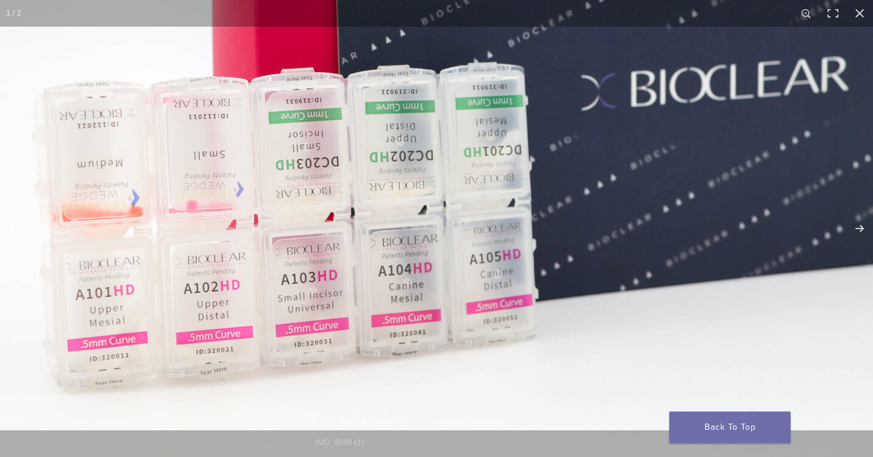
click at [493, 229] on img at bounding box center [569, 105] width 1164 height 776
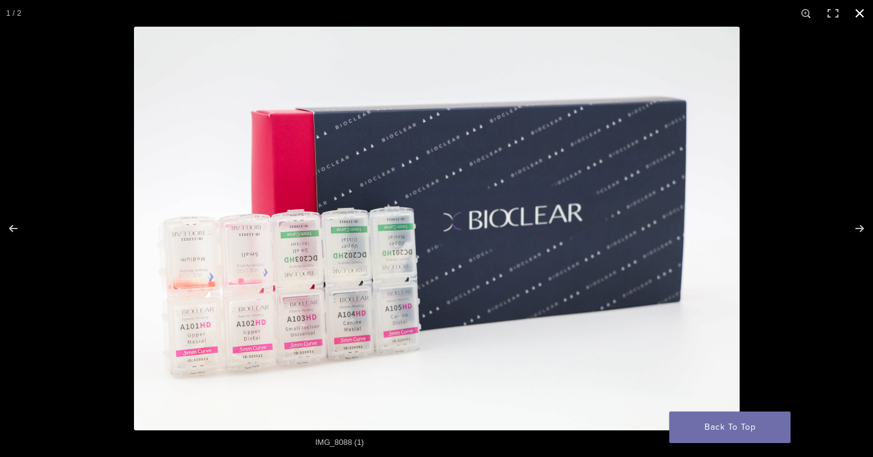
click at [864, 16] on button "Close (Esc)" at bounding box center [859, 13] width 27 height 27
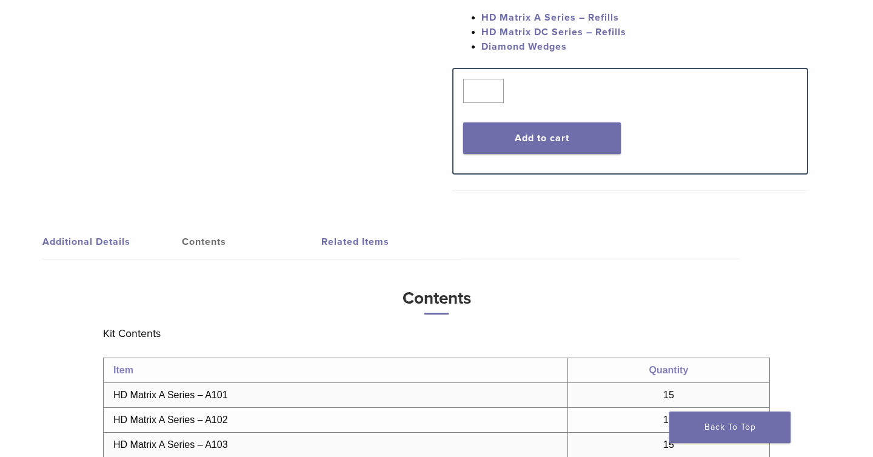
scroll to position [416, 0]
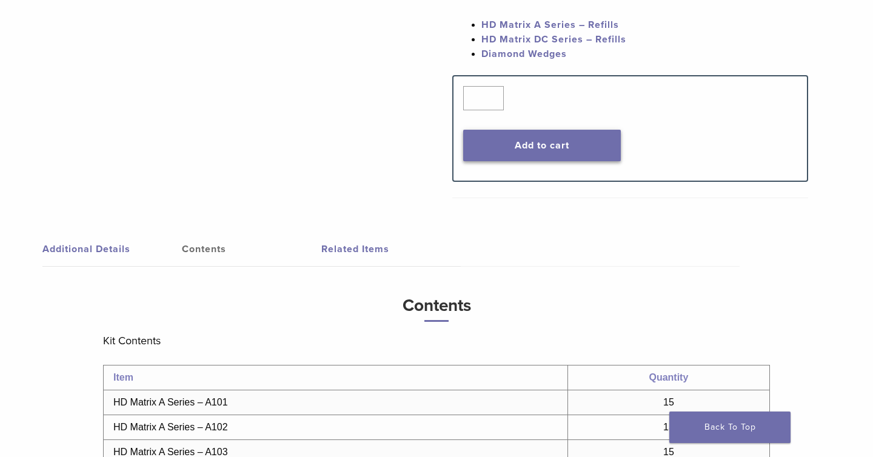
click at [570, 153] on button "Add to cart" at bounding box center [542, 146] width 158 height 32
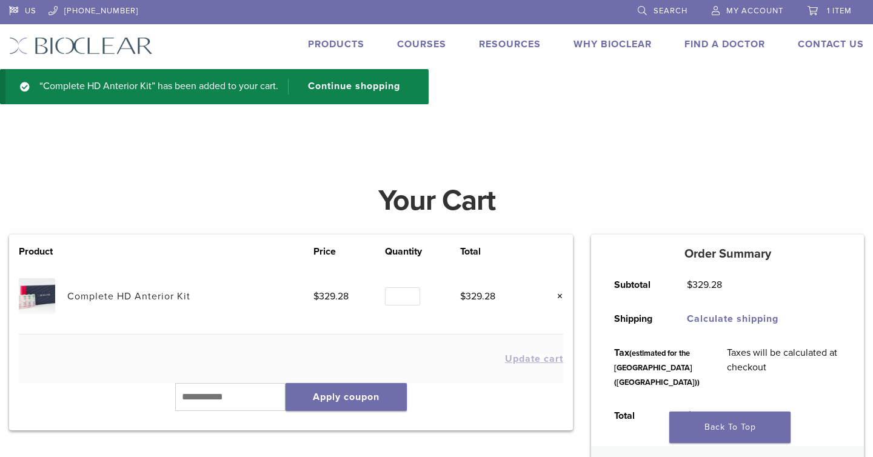
scroll to position [2, 0]
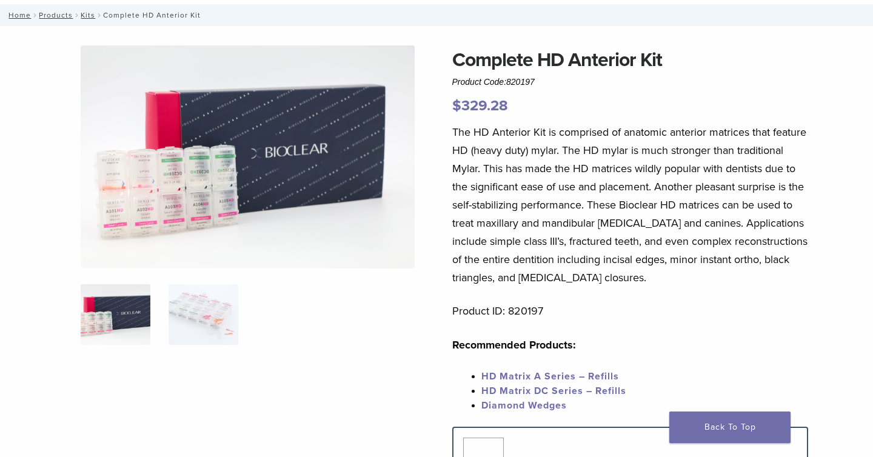
scroll to position [67, 0]
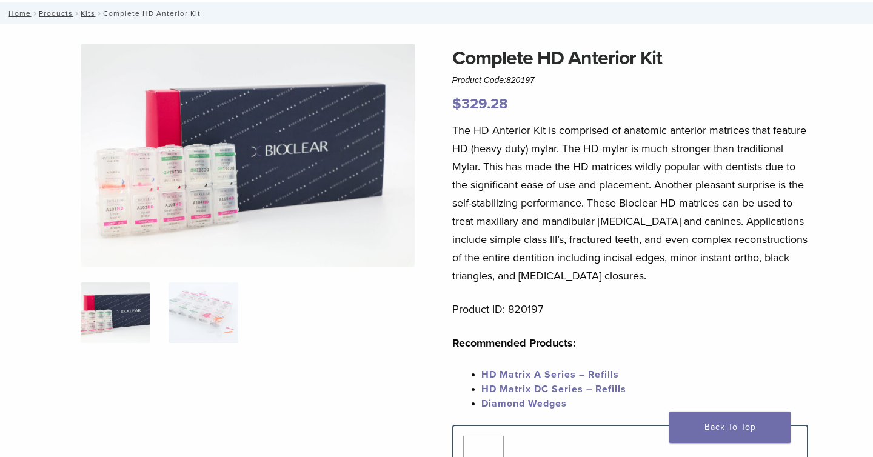
drag, startPoint x: 511, startPoint y: 82, endPoint x: 538, endPoint y: 81, distance: 26.7
click at [538, 81] on div "Complete HD Anterior Kit Product Code: 820197 $ 329.28" at bounding box center [630, 80] width 356 height 72
drag, startPoint x: 509, startPoint y: 104, endPoint x: 452, endPoint y: 108, distance: 57.1
click at [452, 108] on p "$ 329.28" at bounding box center [630, 104] width 356 height 22
